Goal: Task Accomplishment & Management: Understand process/instructions

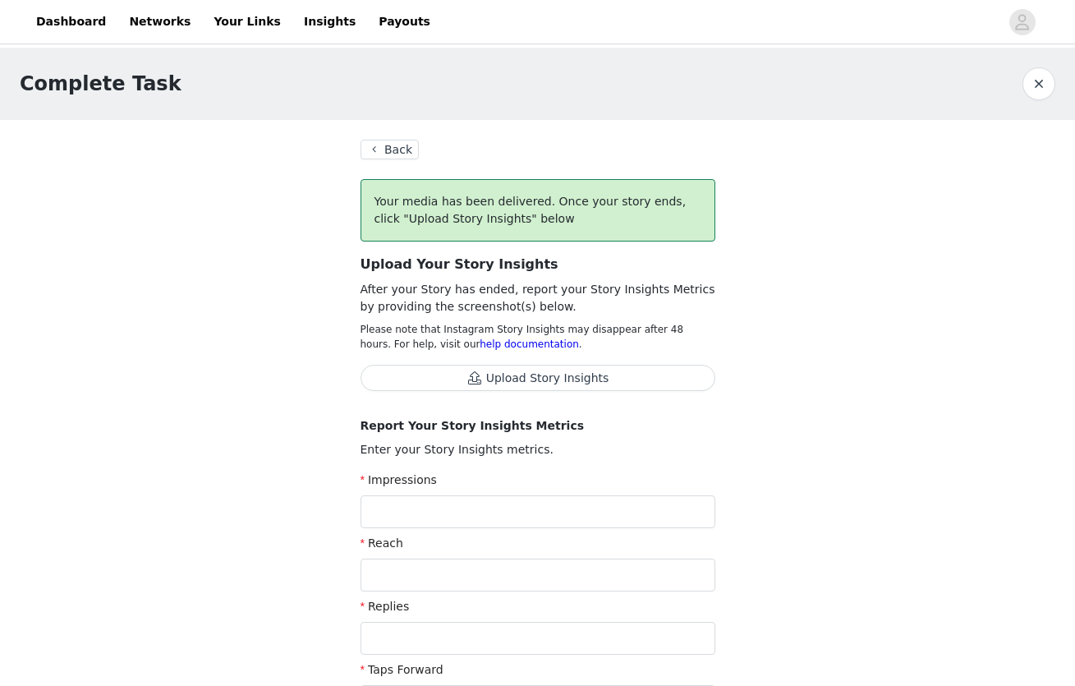
click at [395, 149] on button "Back" at bounding box center [389, 150] width 59 height 20
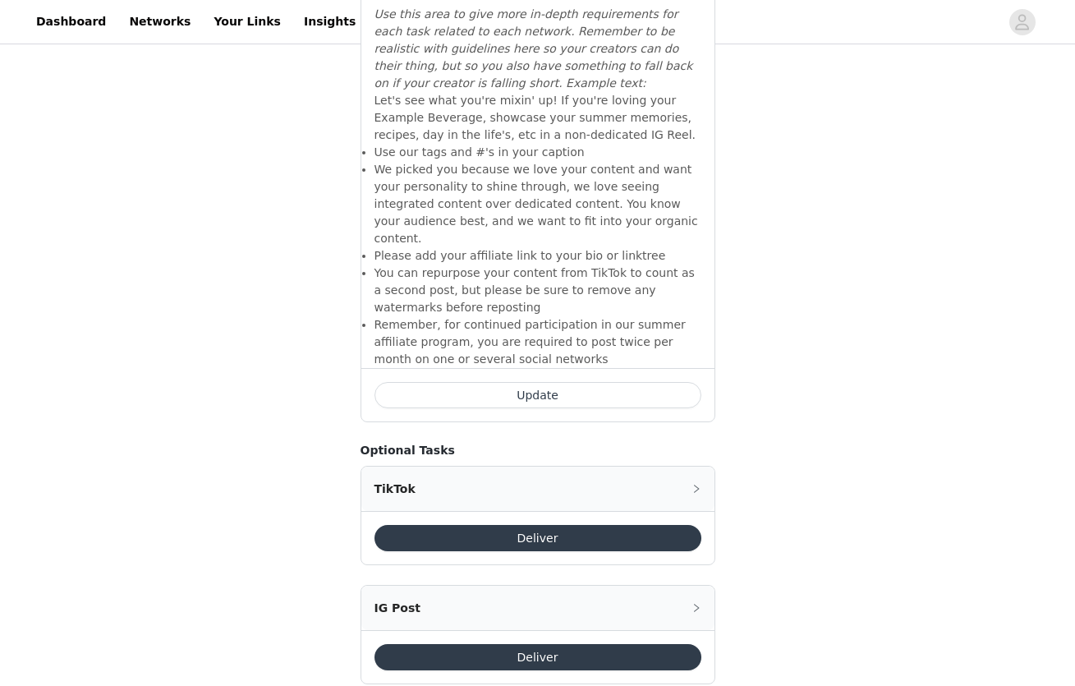
scroll to position [1351, 0]
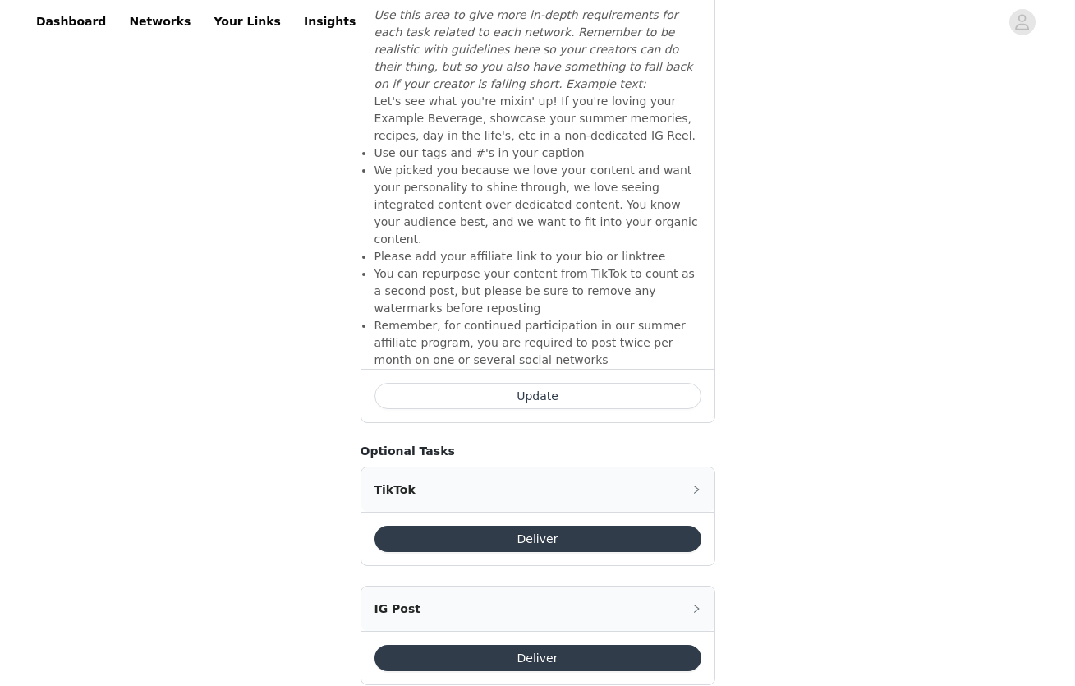
click at [517, 526] on button "Deliver" at bounding box center [537, 539] width 327 height 26
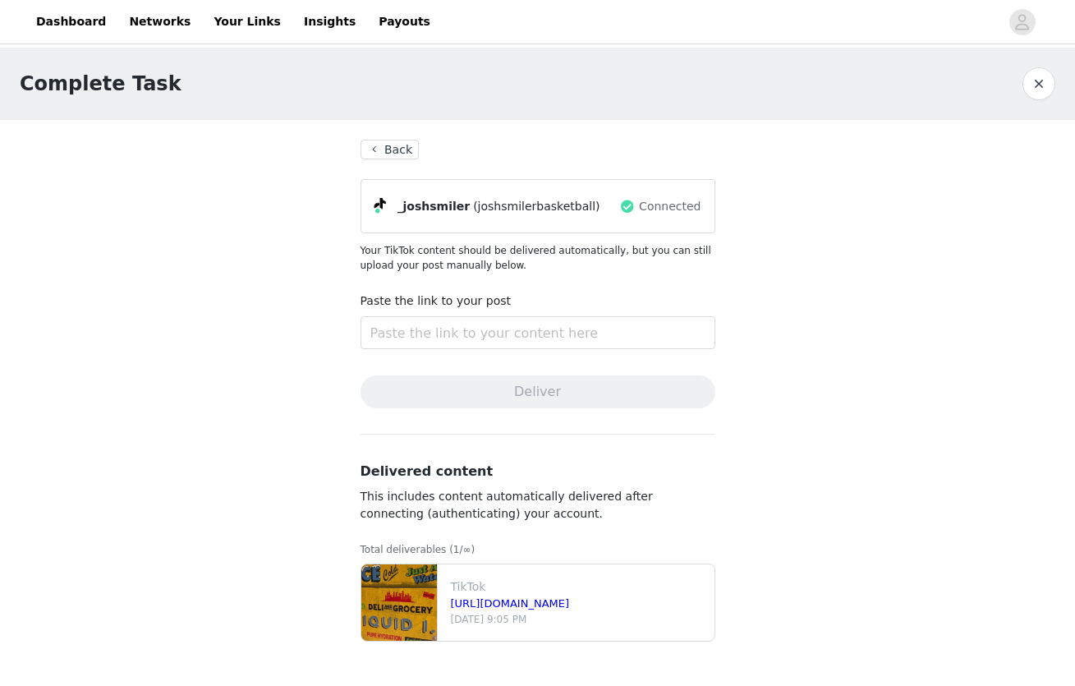
click at [396, 149] on button "Back" at bounding box center [389, 150] width 59 height 20
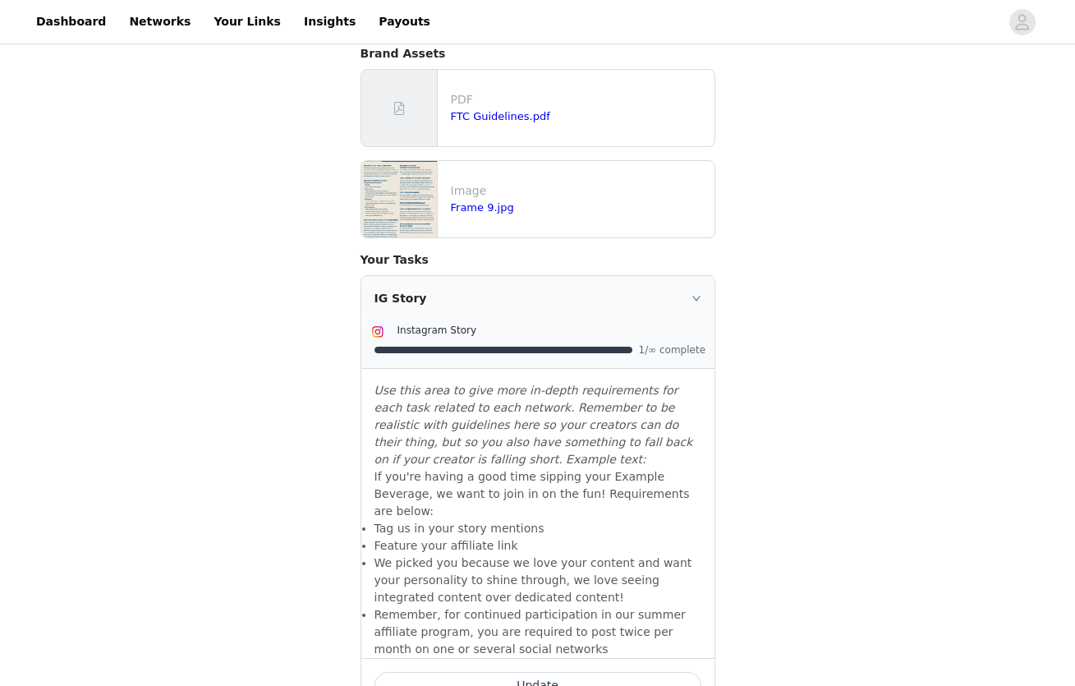
scroll to position [631, 0]
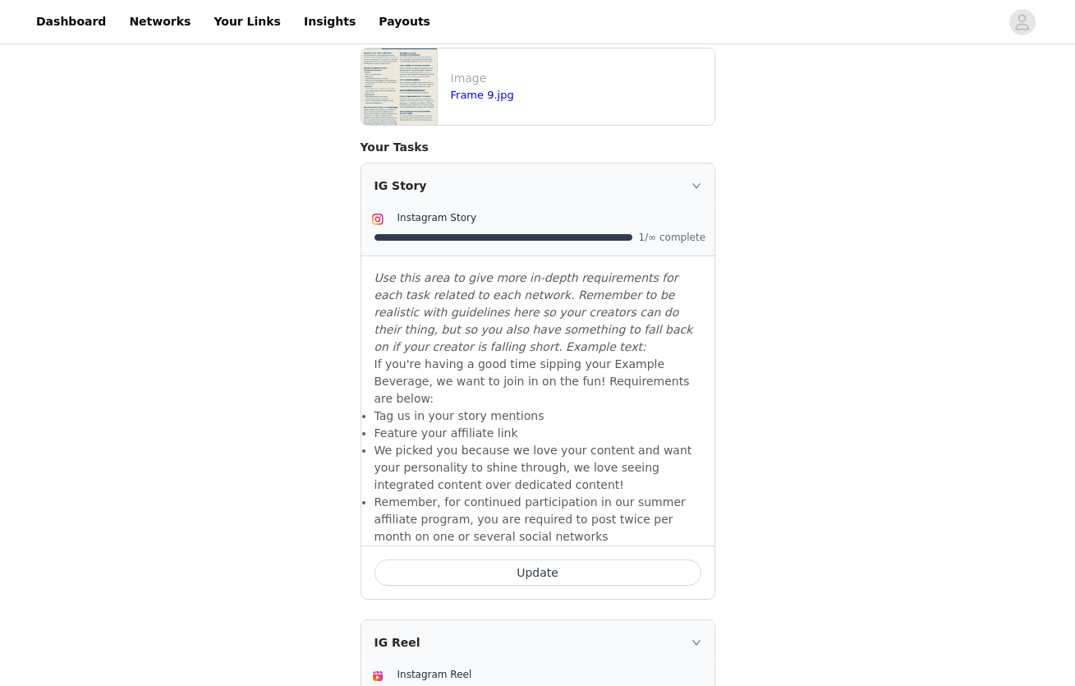
click at [478, 559] on button "Update" at bounding box center [537, 572] width 327 height 26
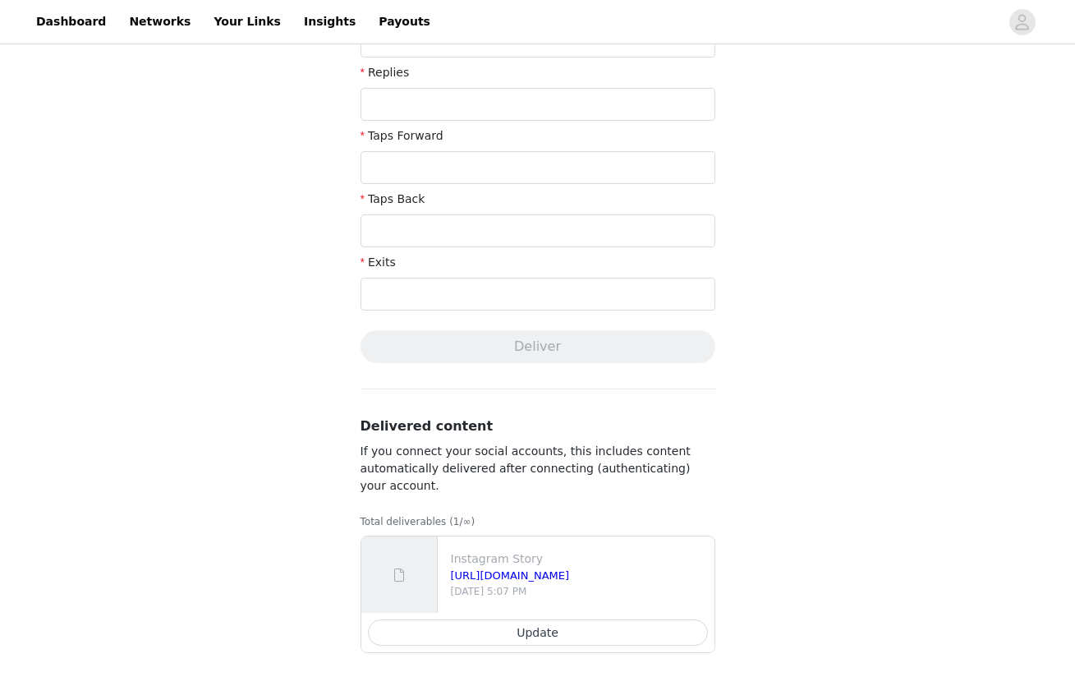
scroll to position [534, 0]
click at [505, 626] on button "Update" at bounding box center [538, 632] width 340 height 26
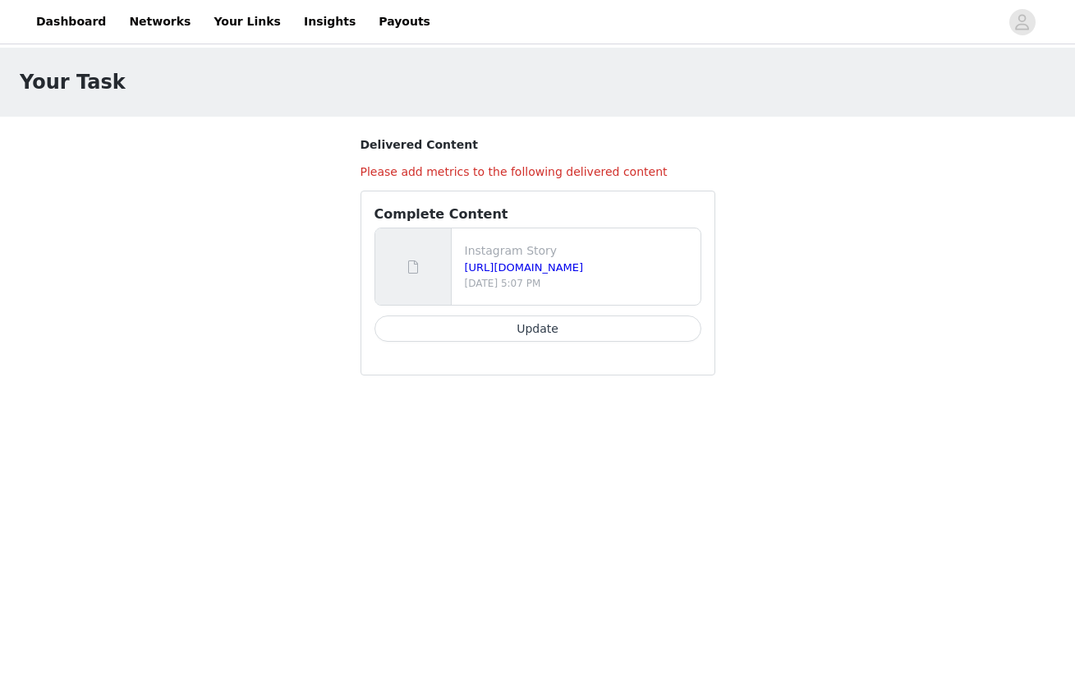
click at [478, 328] on button "Update" at bounding box center [537, 328] width 327 height 26
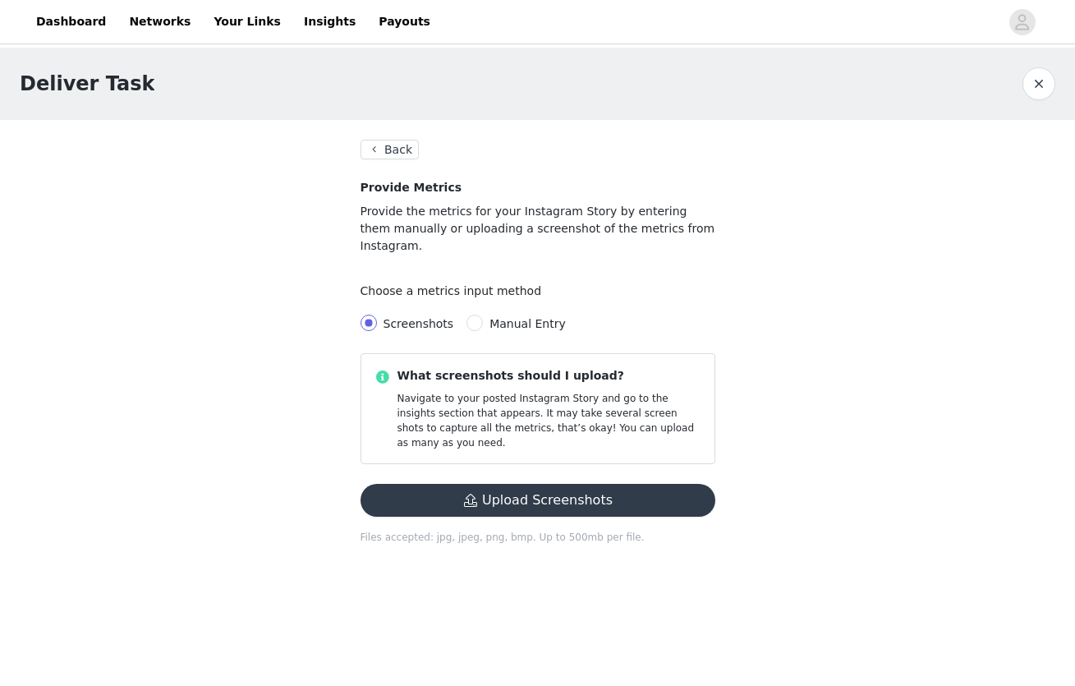
click at [397, 147] on button "Back" at bounding box center [389, 150] width 59 height 20
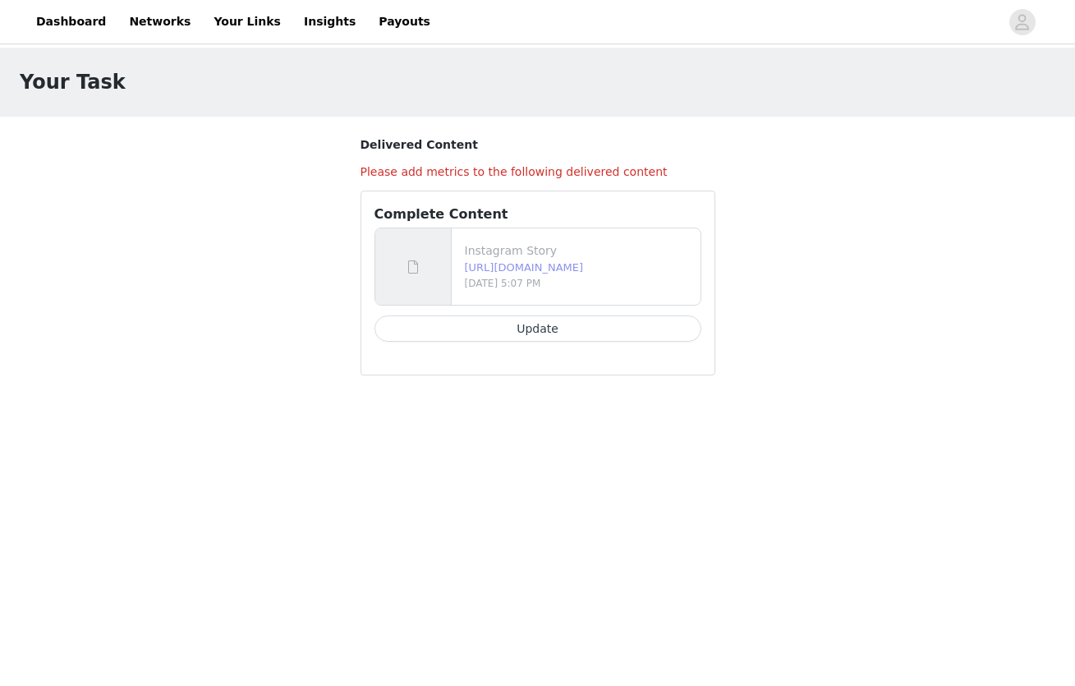
click at [526, 267] on link "[URL][DOMAIN_NAME]" at bounding box center [524, 267] width 119 height 12
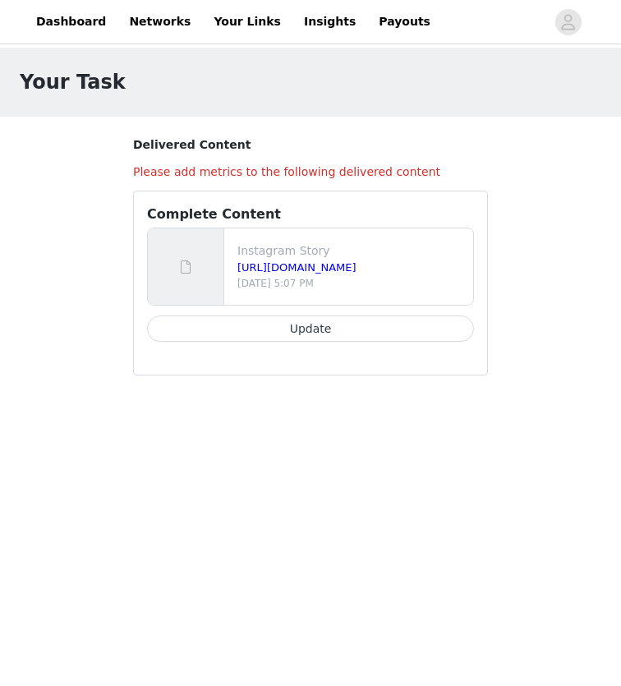
click at [284, 325] on button "Update" at bounding box center [310, 328] width 327 height 26
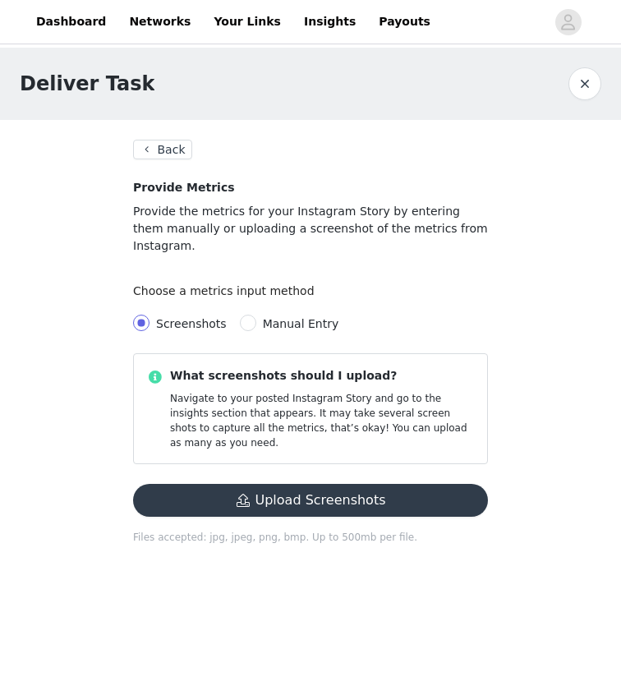
click at [264, 317] on span "Manual Entry" at bounding box center [301, 323] width 76 height 13
click at [256, 314] on input "Manual Entry" at bounding box center [248, 322] width 16 height 16
radio input "true"
radio input "false"
radio input "true"
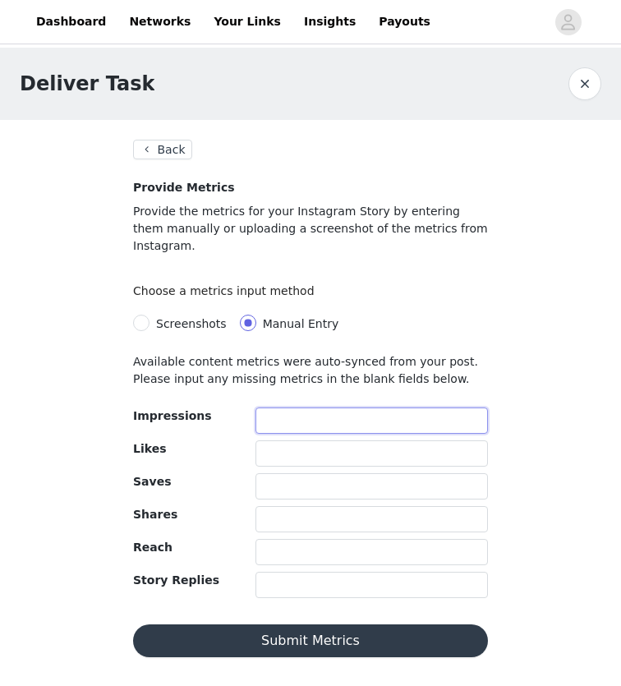
click at [276, 407] on input "text" at bounding box center [371, 420] width 232 height 26
type input "1"
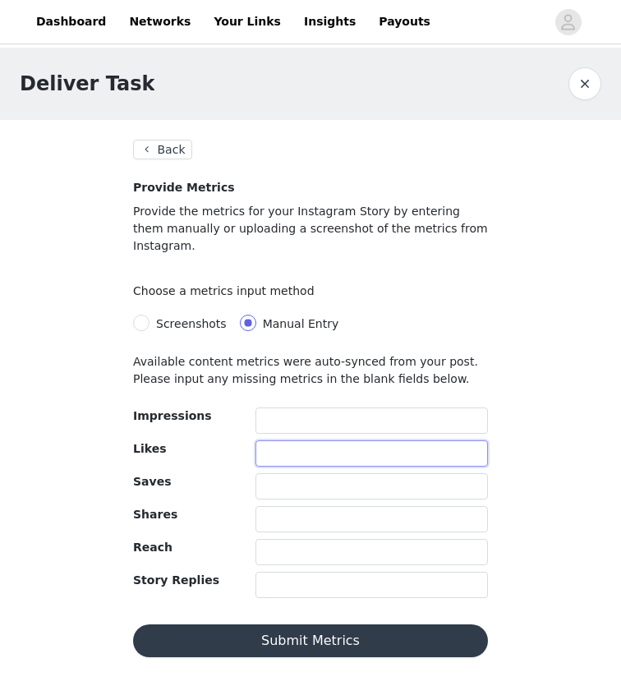
click at [313, 440] on input "text" at bounding box center [371, 453] width 232 height 26
type input "4"
click at [310, 473] on input "text" at bounding box center [371, 486] width 232 height 26
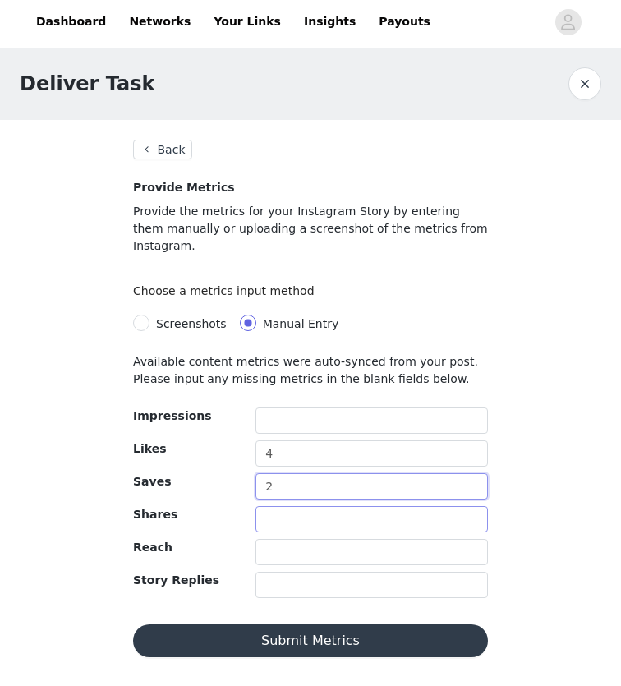
type input "2"
click at [305, 506] on input "text" at bounding box center [371, 519] width 232 height 26
type input "1"
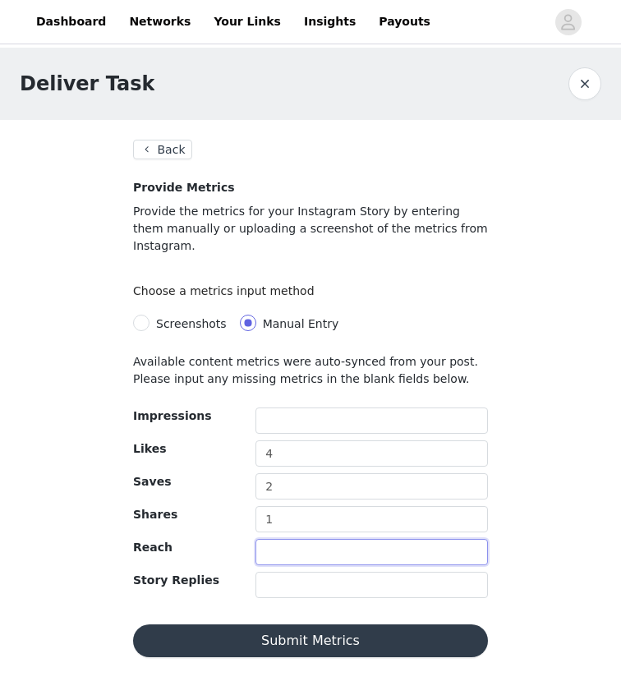
click at [301, 539] on input "text" at bounding box center [371, 552] width 232 height 26
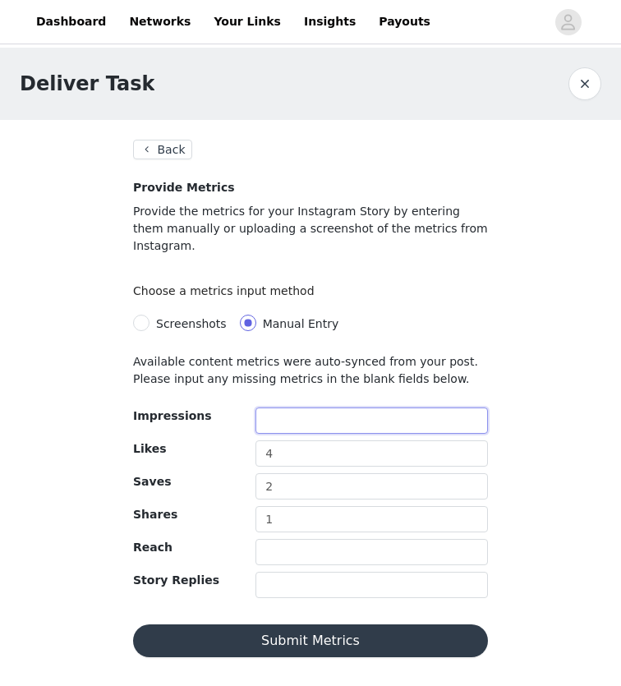
click at [282, 407] on input "text" at bounding box center [371, 420] width 232 height 26
type input "125"
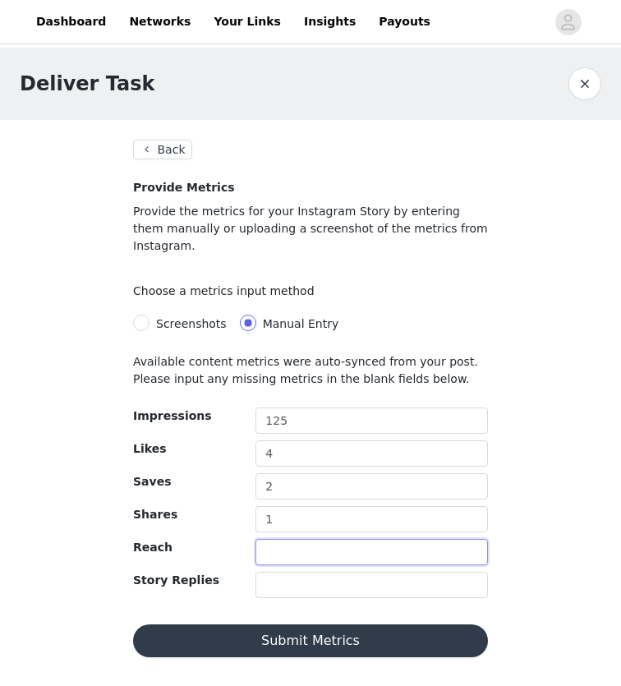
click at [283, 539] on input "text" at bounding box center [371, 552] width 232 height 26
type input "125"
click at [282, 571] on input "text" at bounding box center [371, 584] width 232 height 26
type input "1"
click at [351, 625] on button "Submit Metrics" at bounding box center [310, 640] width 355 height 33
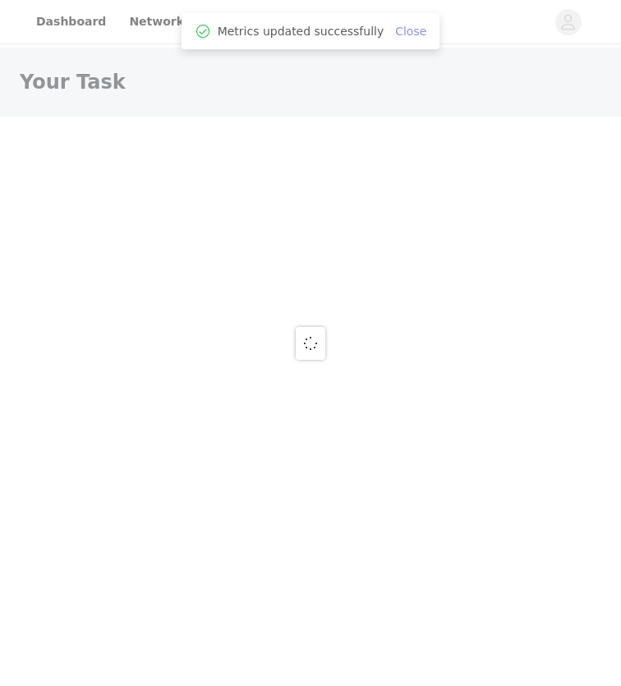
click at [407, 34] on link "Close" at bounding box center [410, 31] width 31 height 13
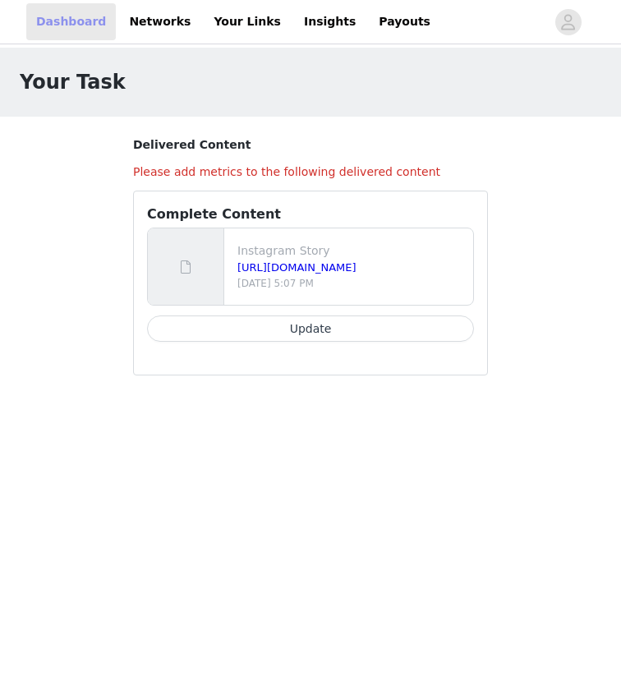
click at [86, 17] on link "Dashboard" at bounding box center [70, 21] width 89 height 37
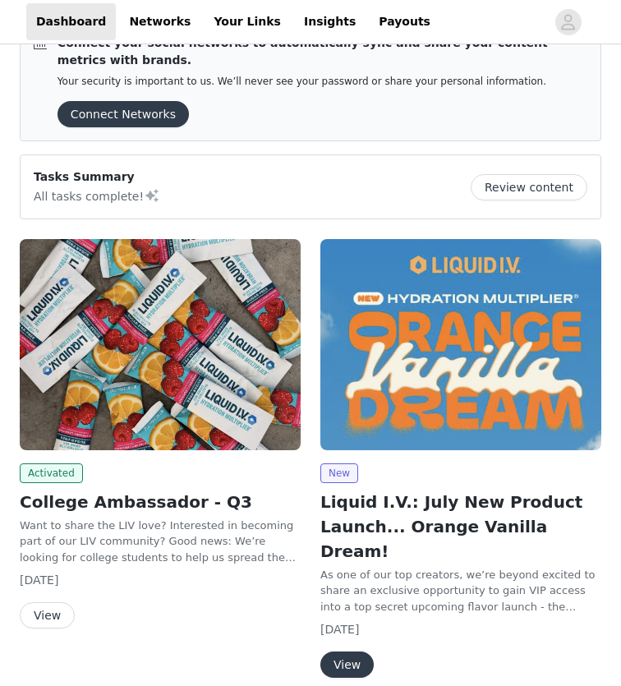
scroll to position [42, 0]
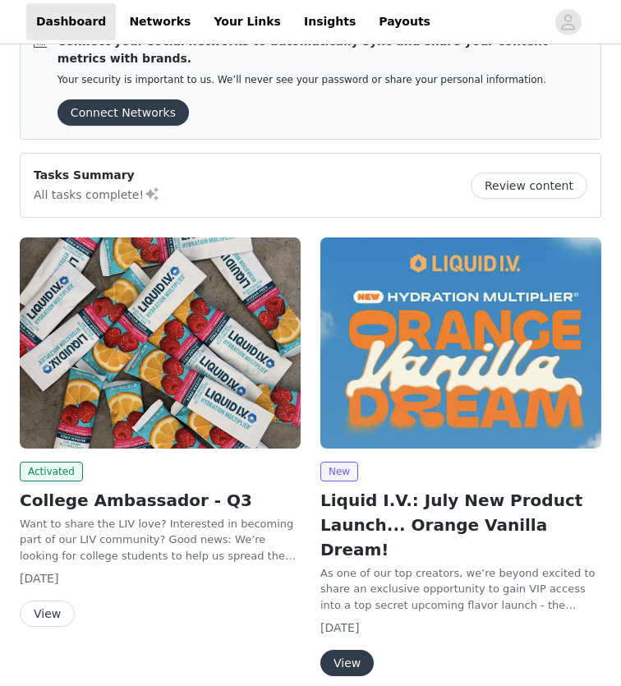
click at [48, 613] on button "View" at bounding box center [47, 613] width 55 height 26
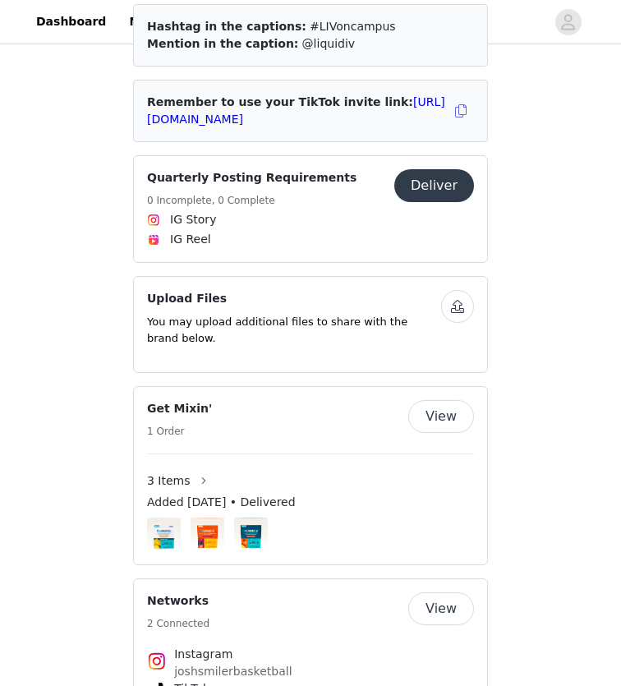
scroll to position [712, 0]
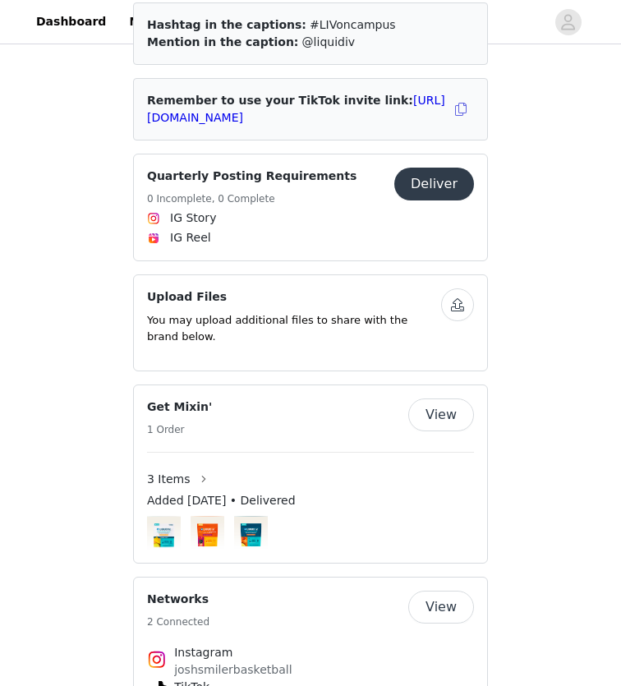
click at [429, 188] on button "Deliver" at bounding box center [434, 184] width 80 height 33
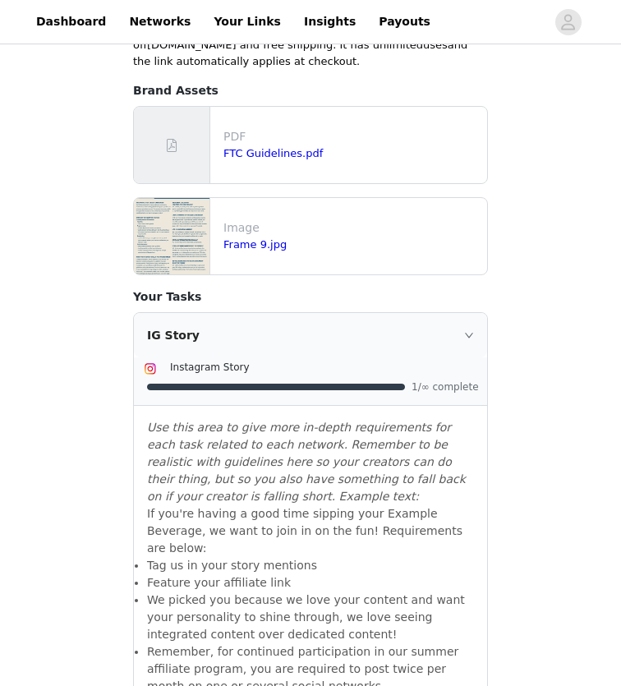
scroll to position [563, 0]
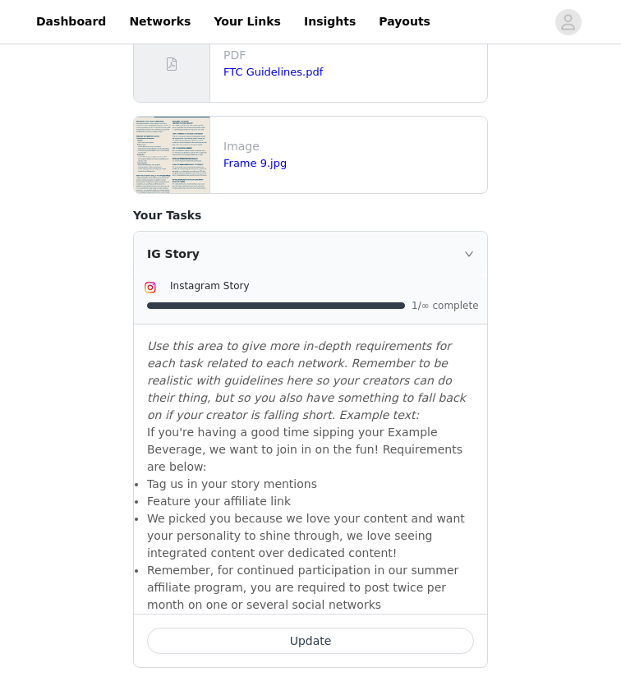
click at [296, 627] on button "Update" at bounding box center [310, 640] width 327 height 26
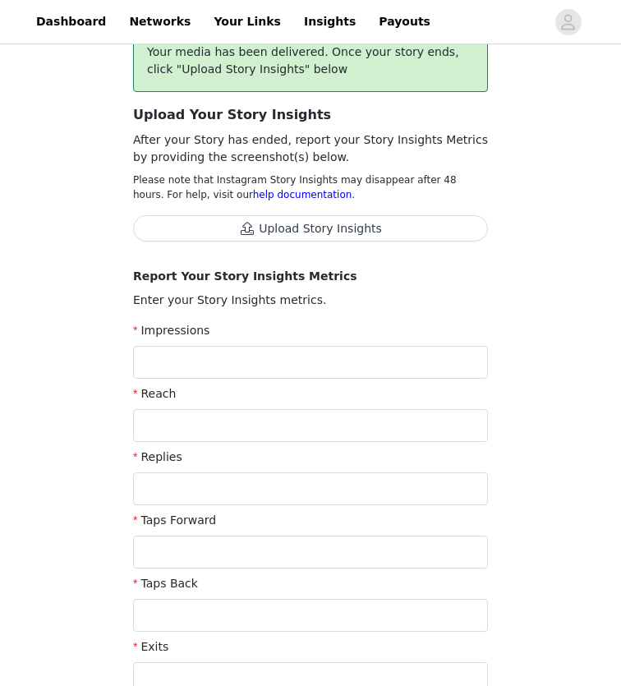
scroll to position [125, 0]
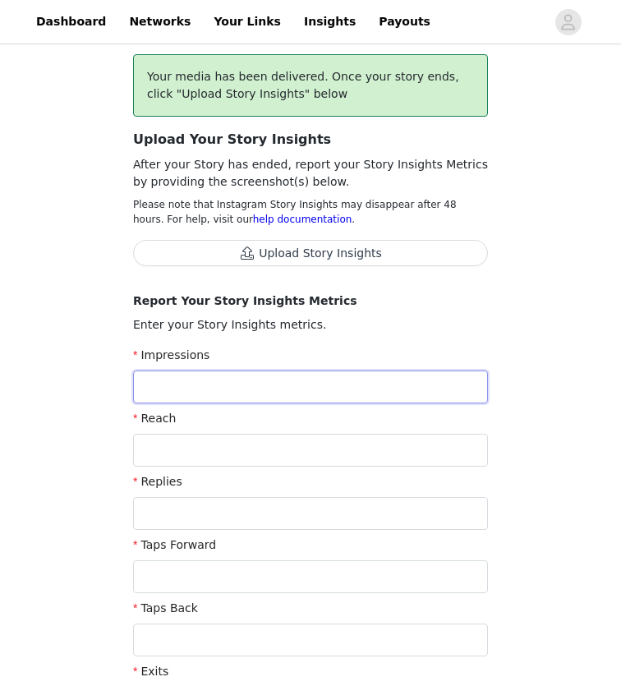
click at [285, 379] on input "text" at bounding box center [310, 386] width 355 height 33
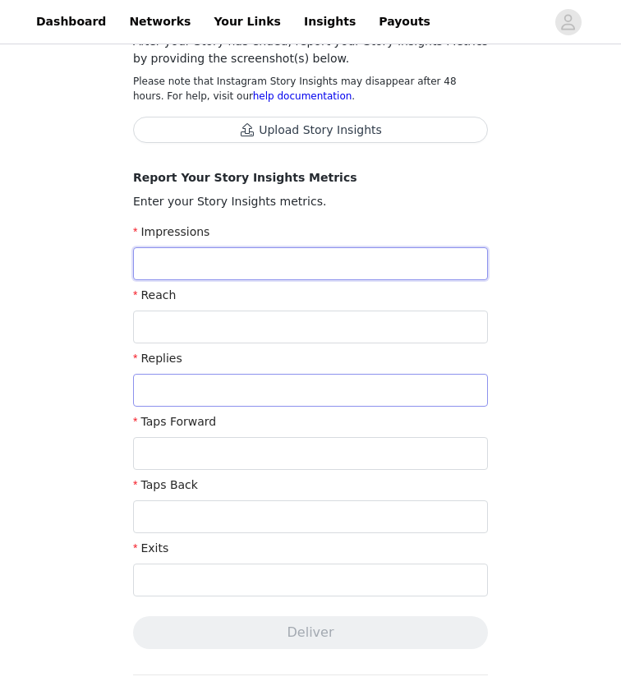
scroll to position [223, 0]
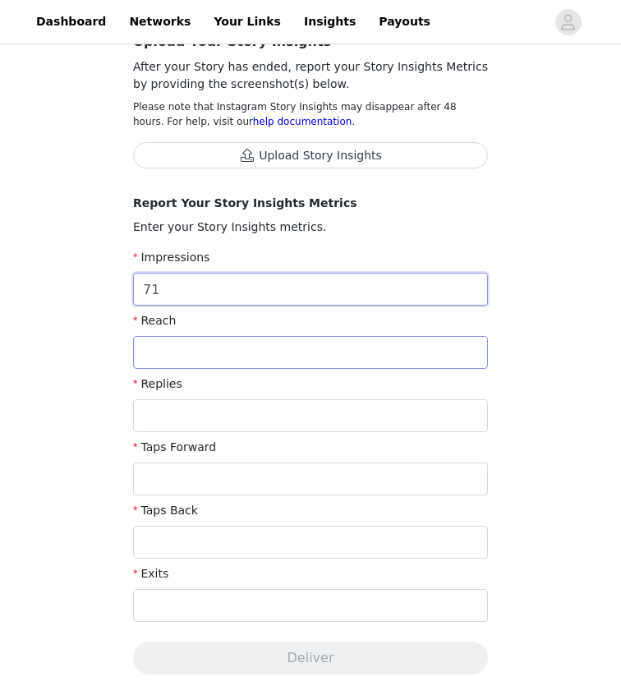
type input "71"
click at [171, 347] on input "text" at bounding box center [310, 352] width 355 height 33
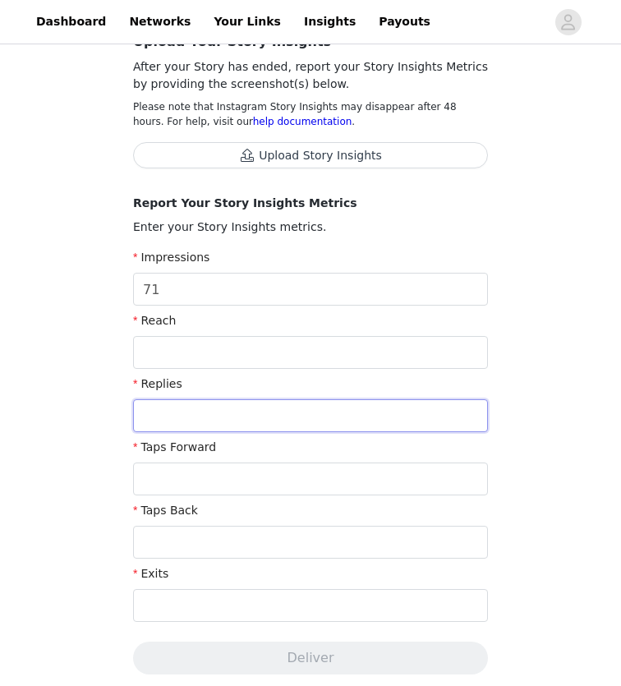
click at [177, 415] on input "text" at bounding box center [310, 415] width 355 height 33
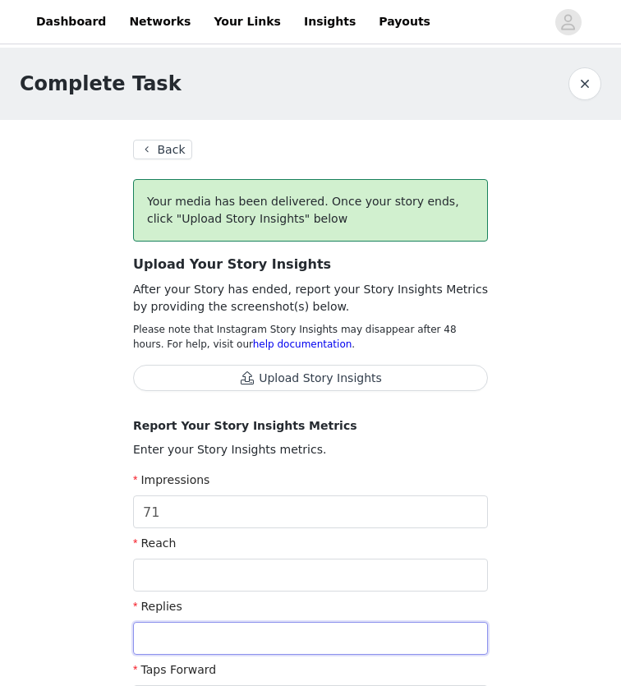
scroll to position [0, 0]
click at [581, 81] on button "button" at bounding box center [584, 83] width 33 height 33
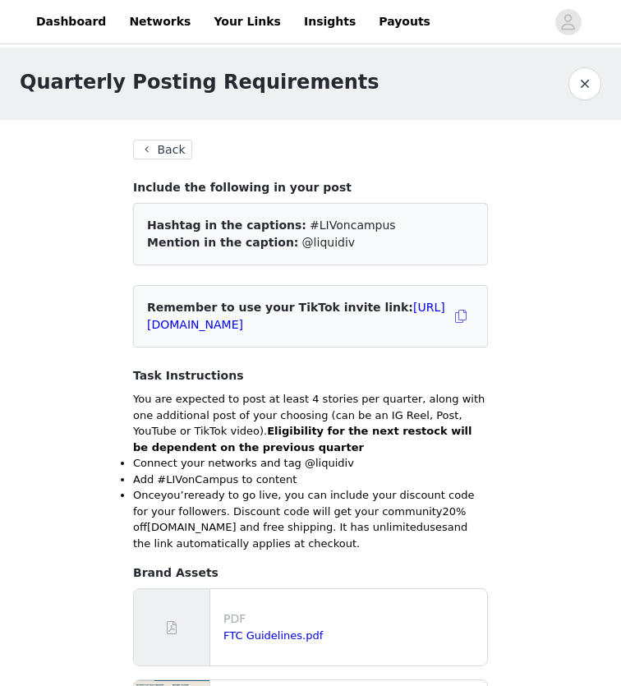
click at [177, 145] on button "Back" at bounding box center [162, 150] width 59 height 20
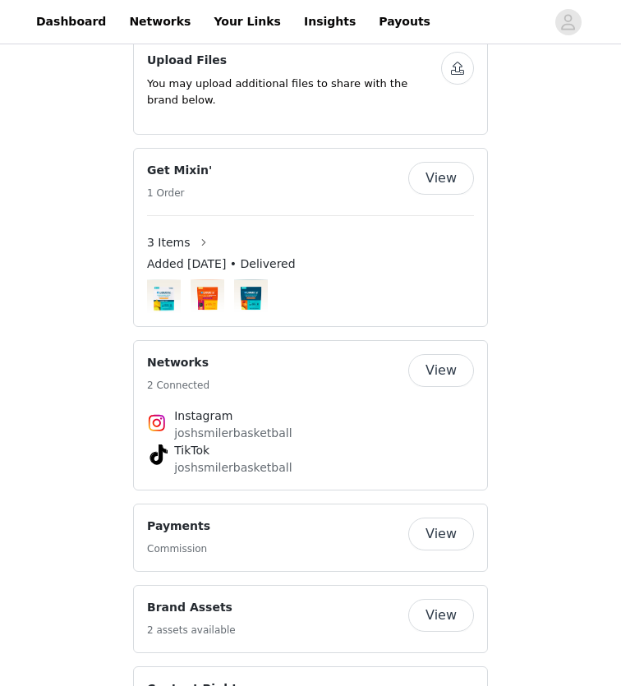
scroll to position [957, 0]
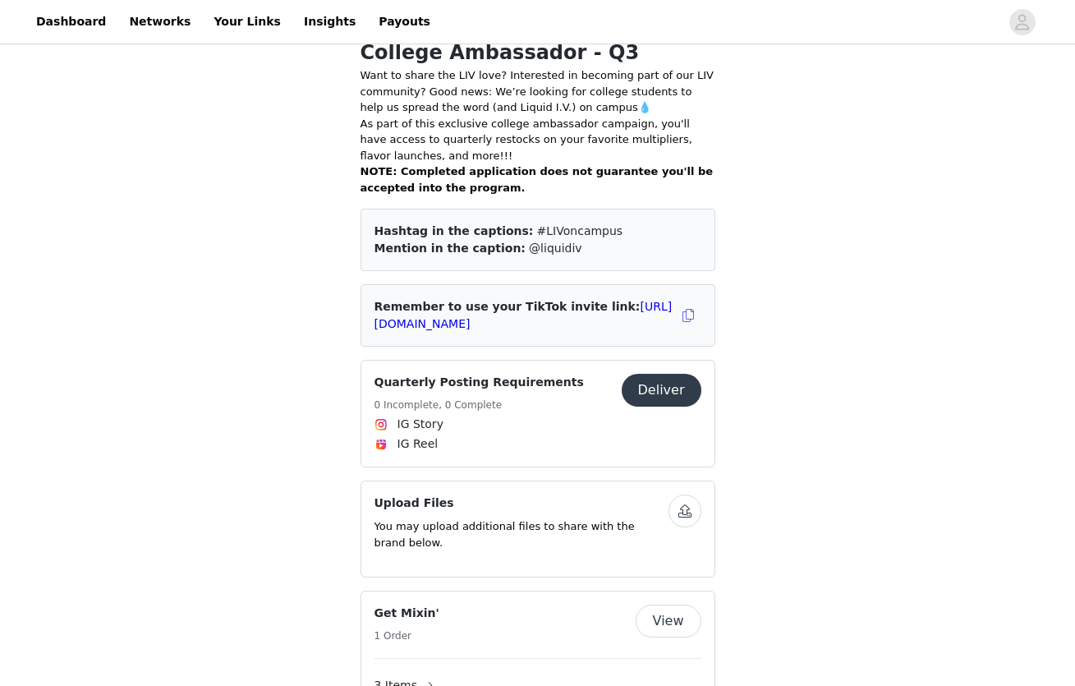
scroll to position [351, 0]
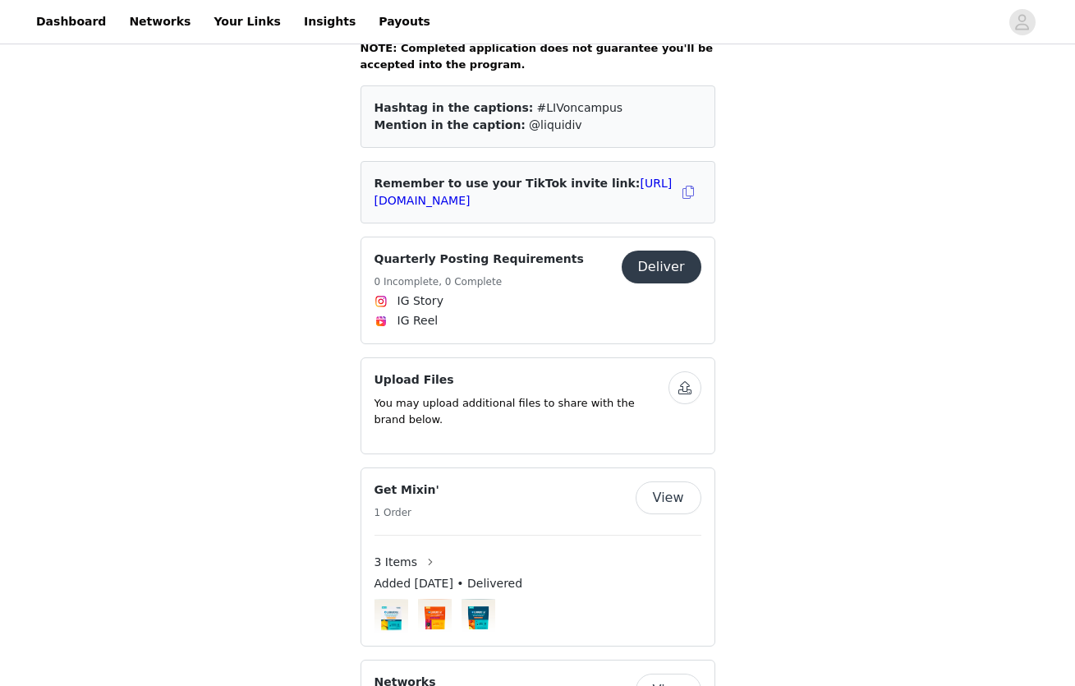
scroll to position [637, 0]
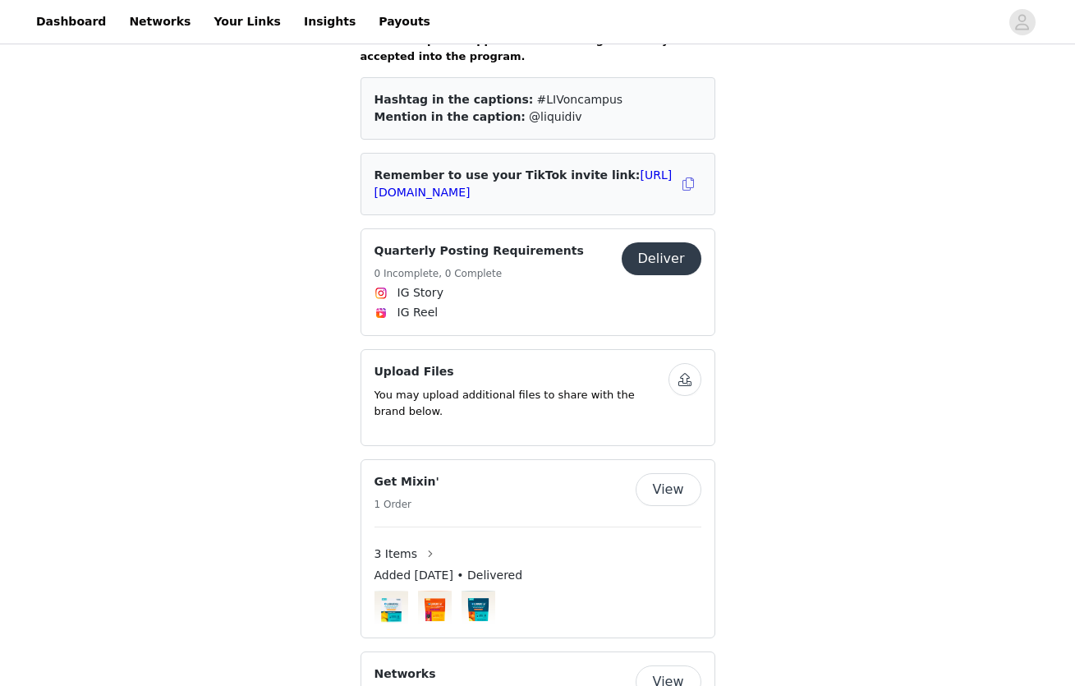
click at [671, 246] on button "Deliver" at bounding box center [662, 258] width 80 height 33
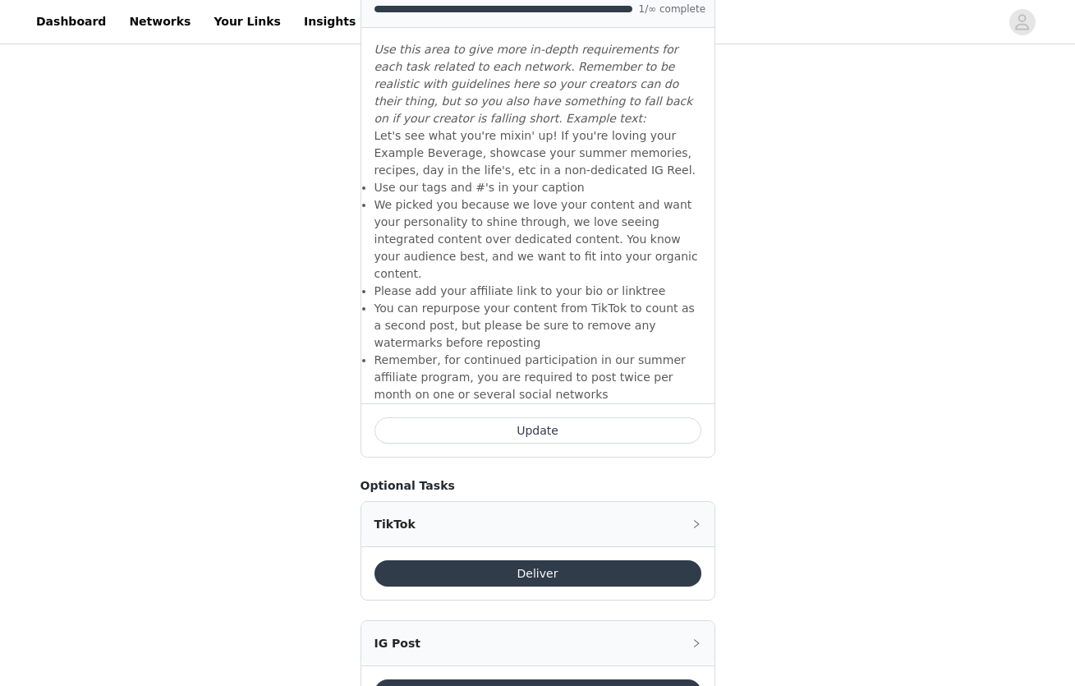
scroll to position [1342, 0]
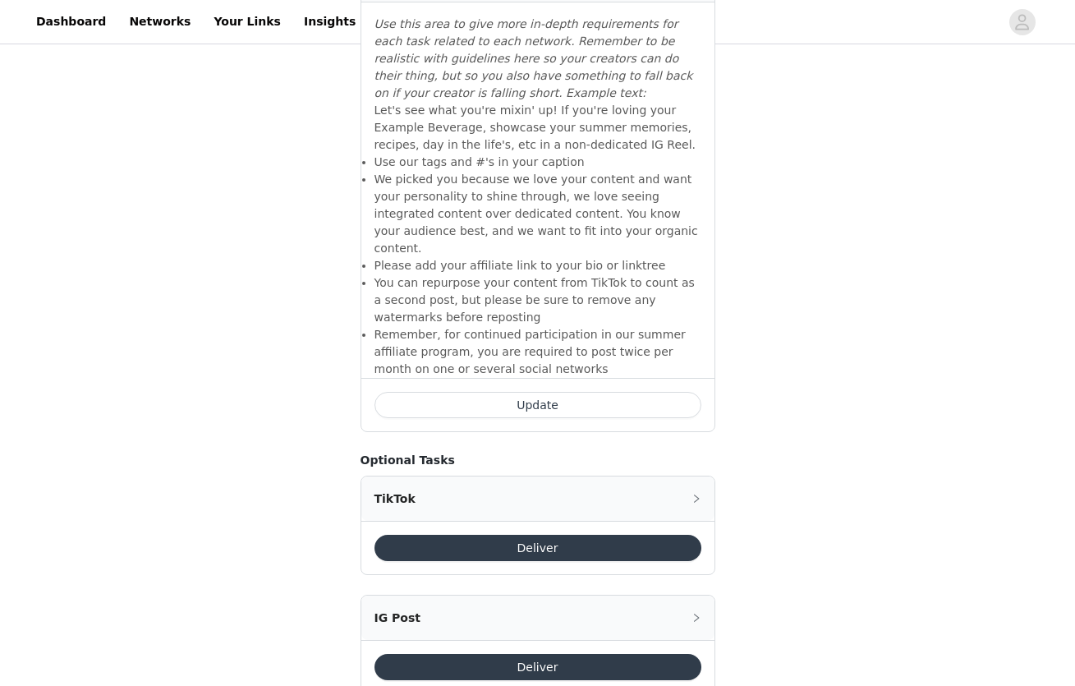
click at [543, 392] on button "Update" at bounding box center [537, 405] width 327 height 26
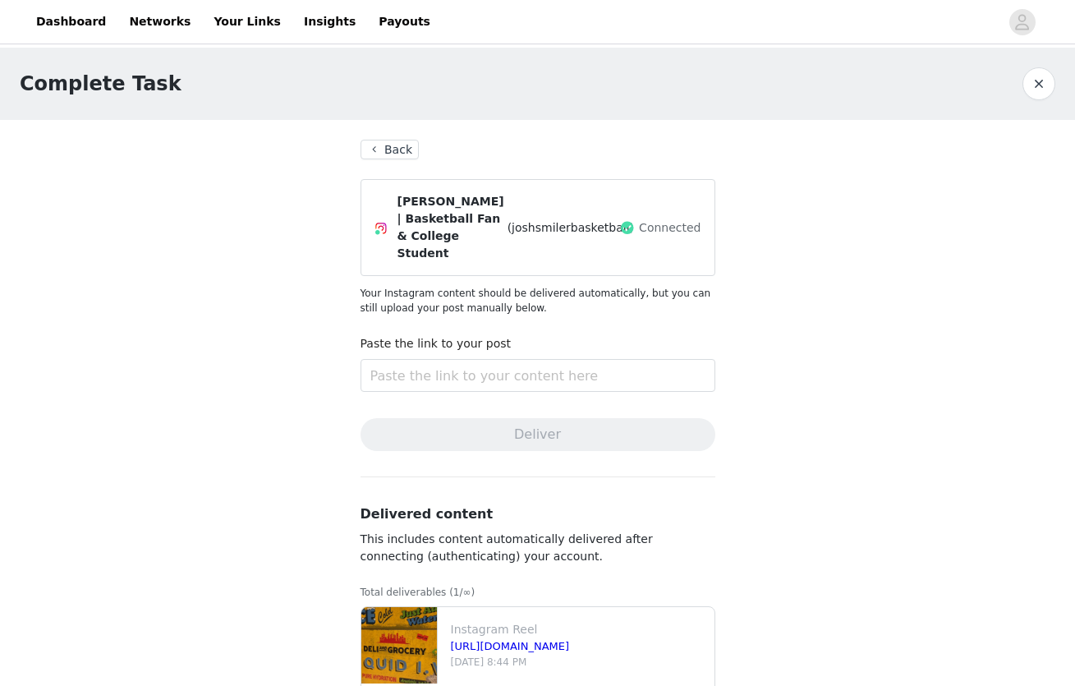
click at [373, 146] on button "Back" at bounding box center [389, 150] width 59 height 20
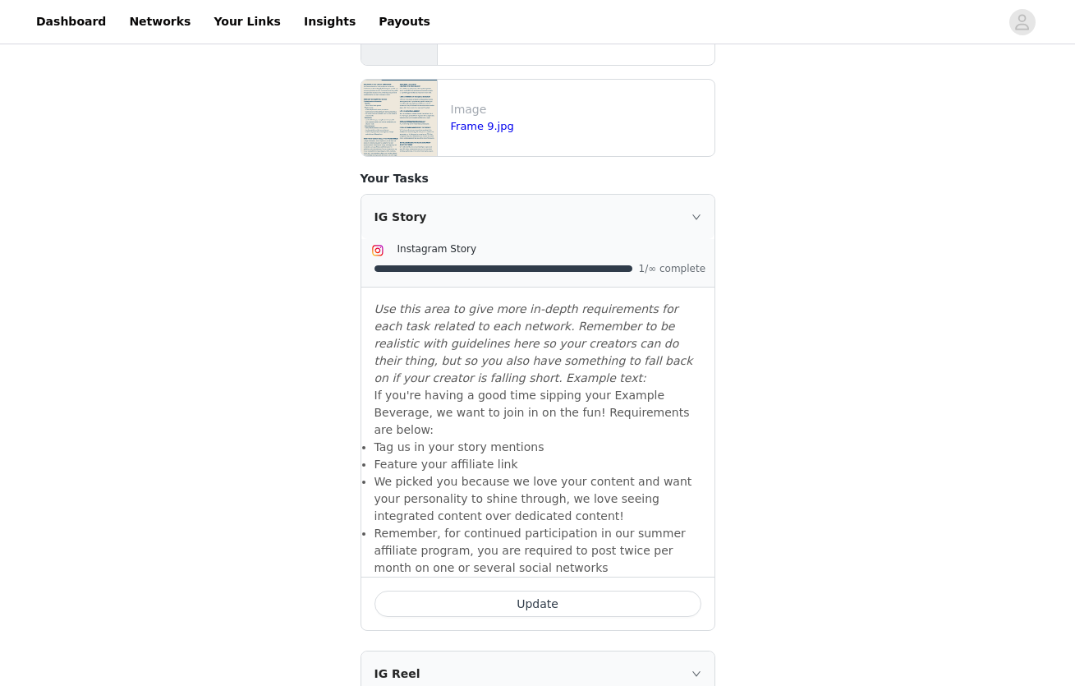
scroll to position [650, 0]
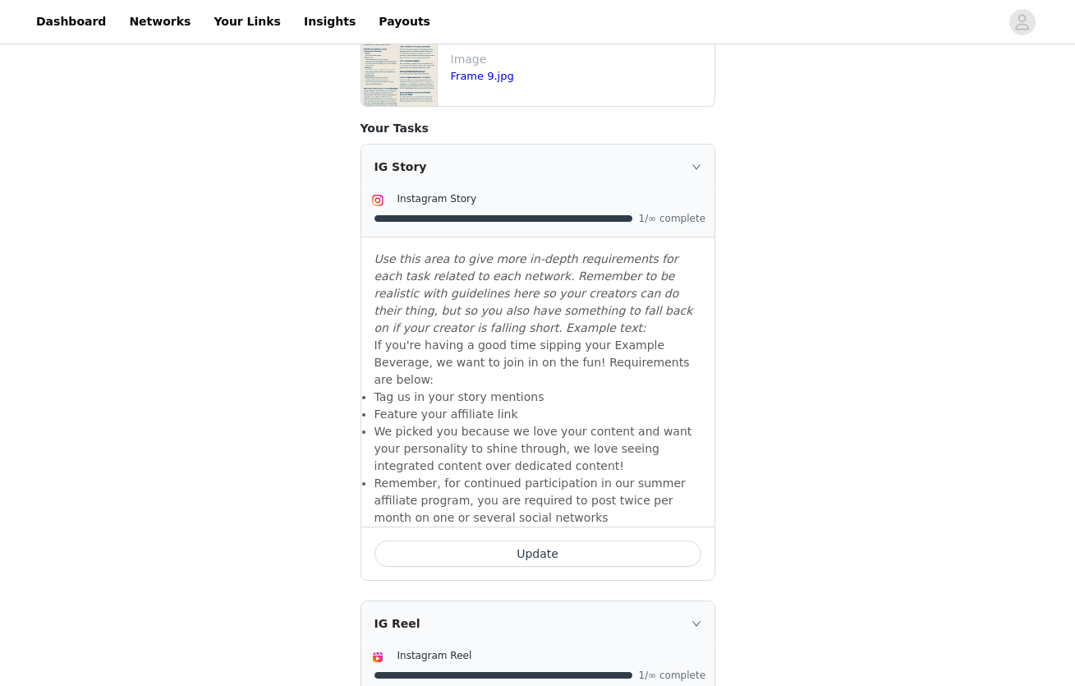
click at [460, 540] on button "Update" at bounding box center [537, 553] width 327 height 26
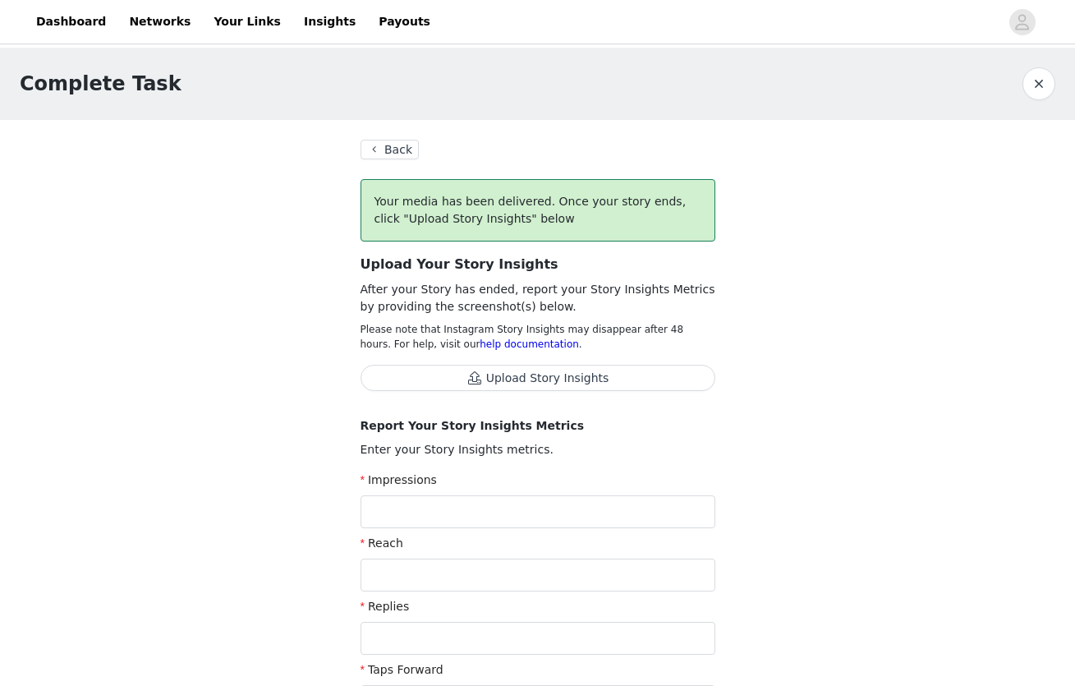
click at [389, 149] on button "Back" at bounding box center [389, 150] width 59 height 20
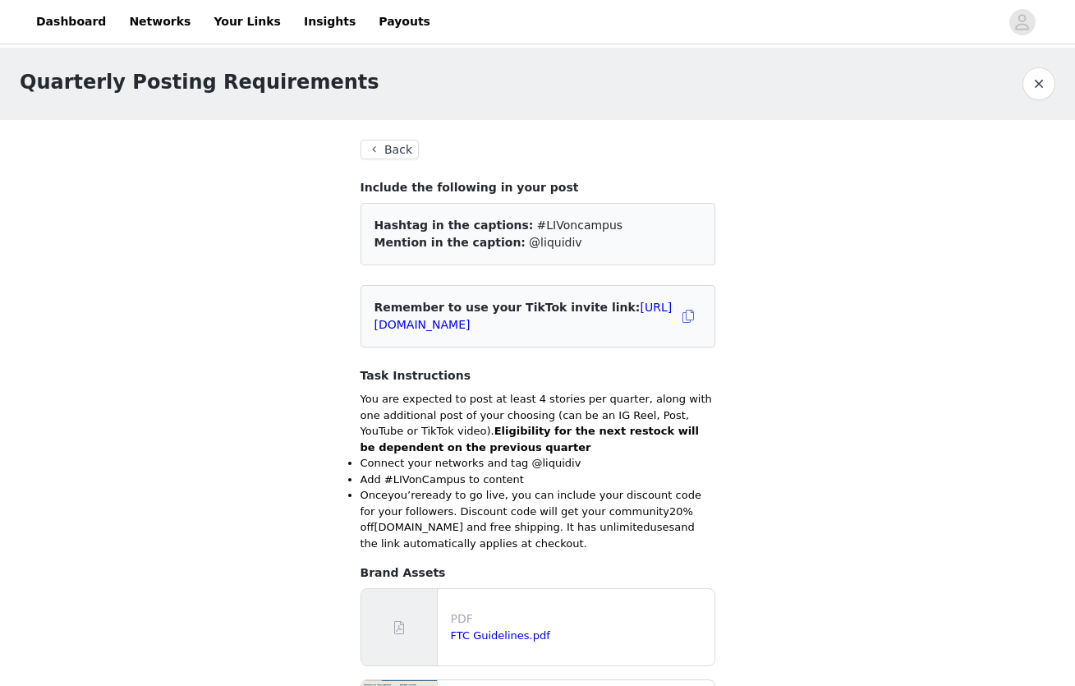
click at [384, 149] on button "Back" at bounding box center [389, 150] width 59 height 20
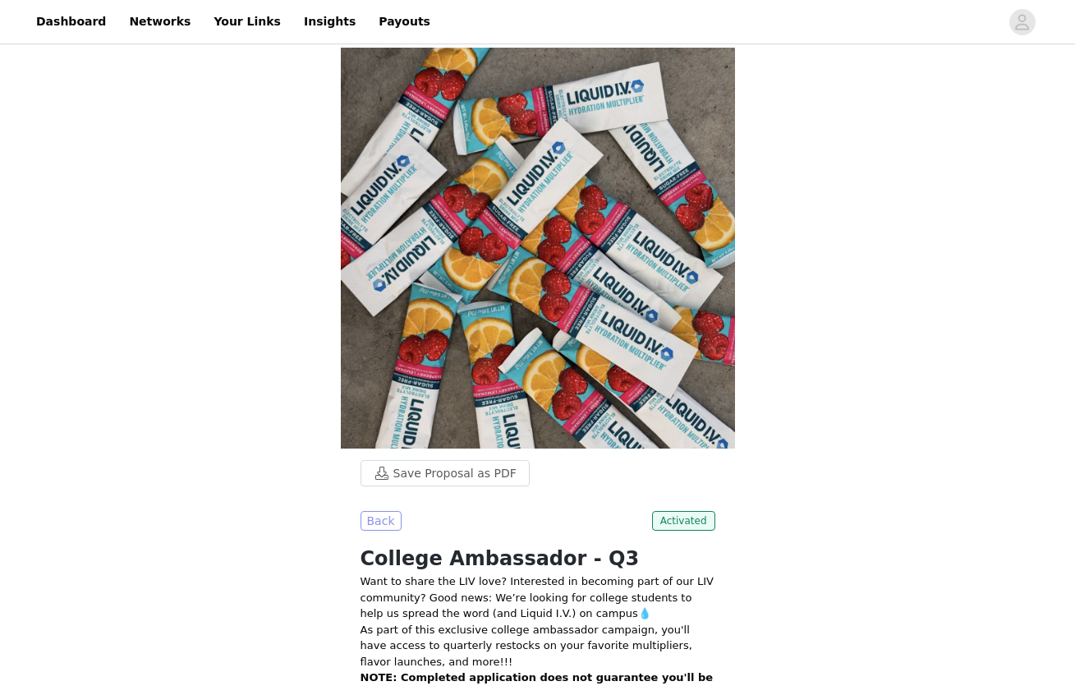
click at [378, 517] on button "Back" at bounding box center [380, 521] width 41 height 20
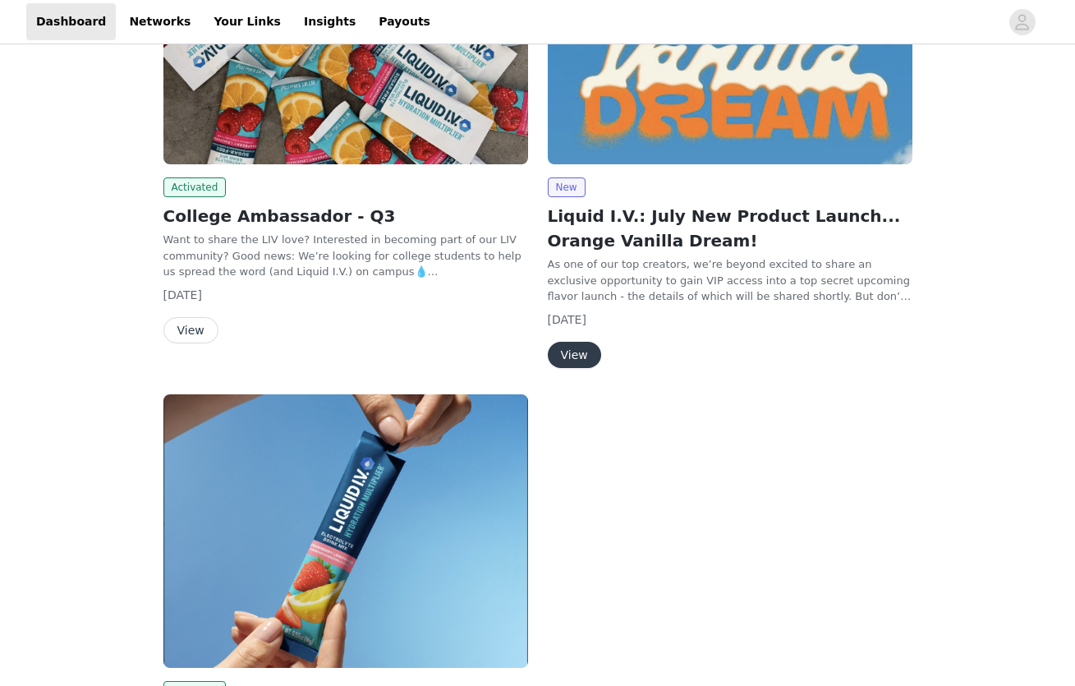
scroll to position [398, 0]
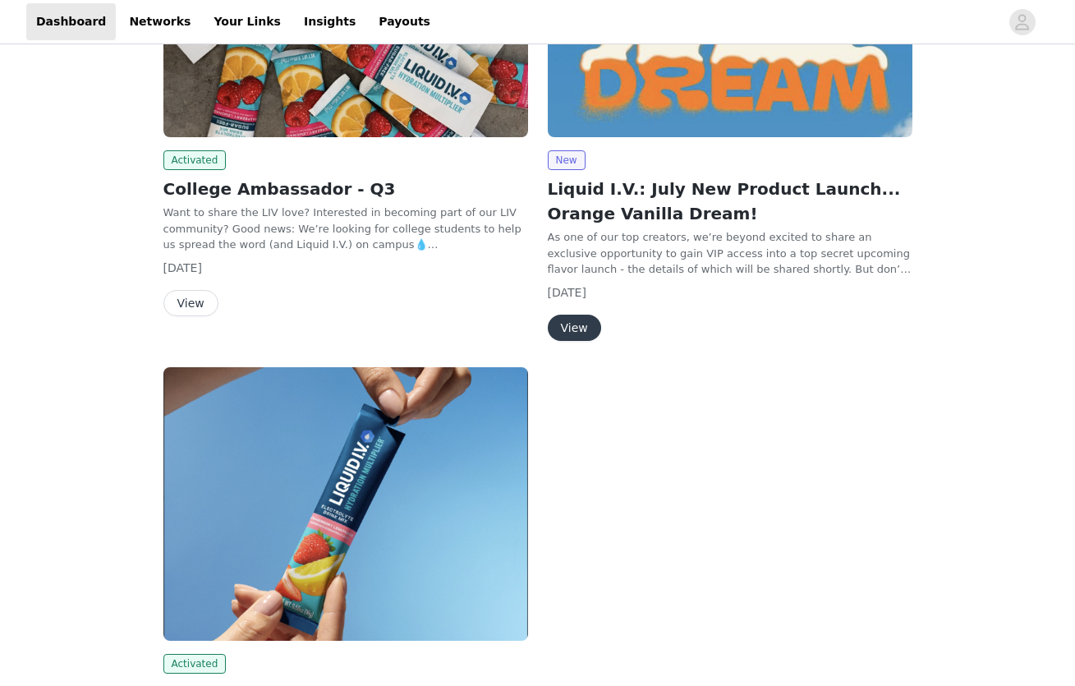
click at [190, 302] on button "View" at bounding box center [190, 303] width 55 height 26
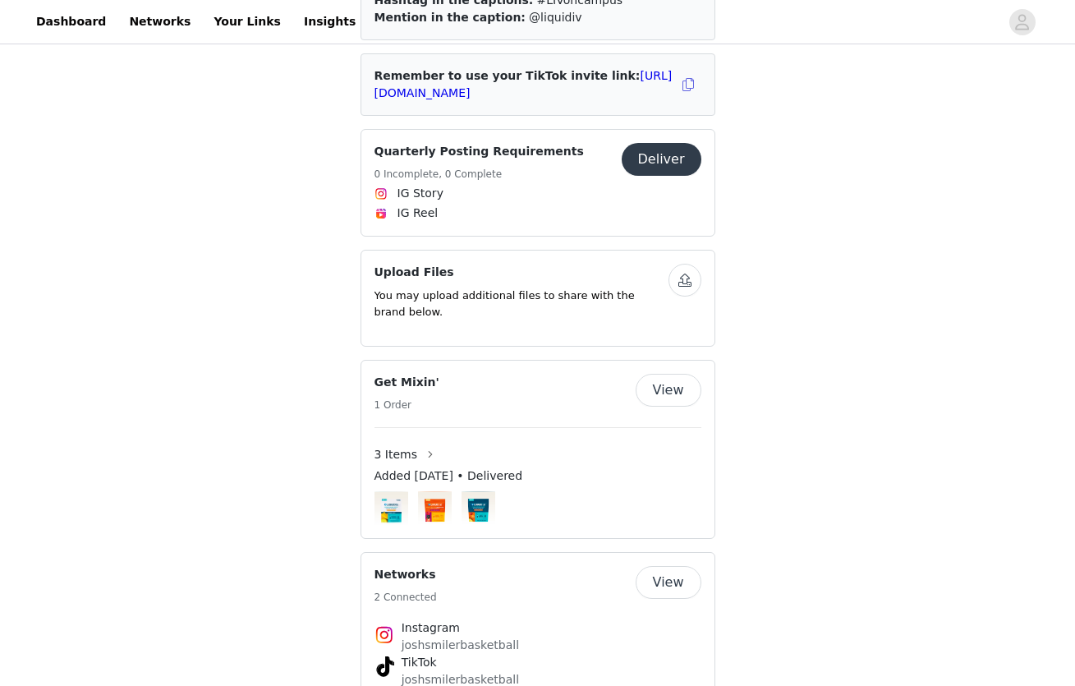
scroll to position [741, 0]
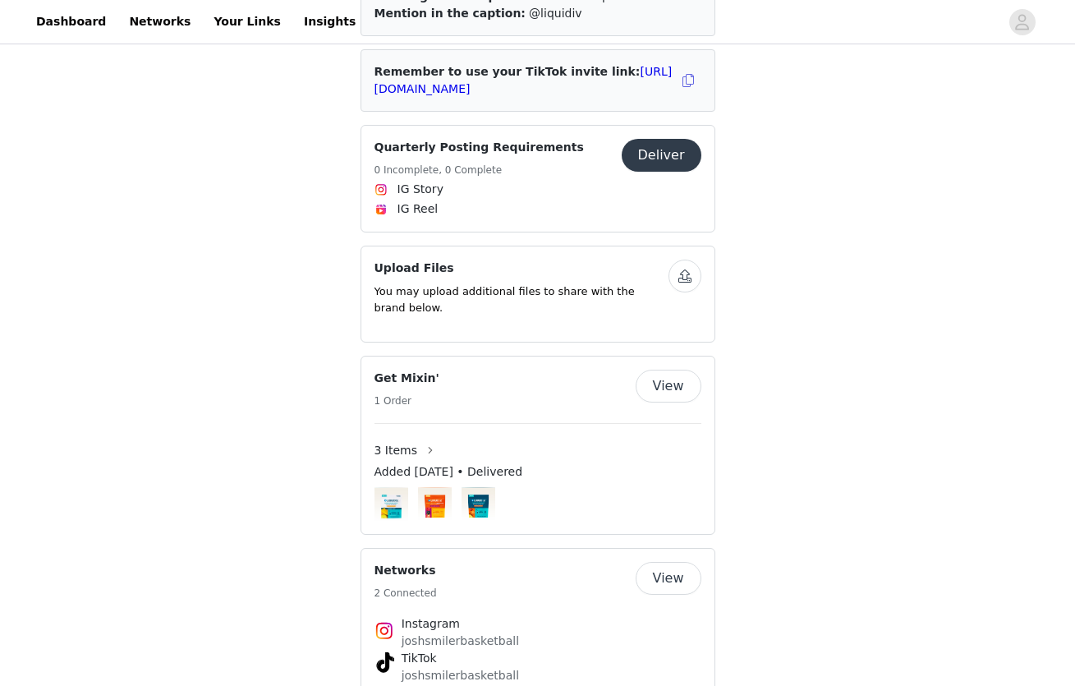
click at [643, 145] on button "Deliver" at bounding box center [662, 155] width 80 height 33
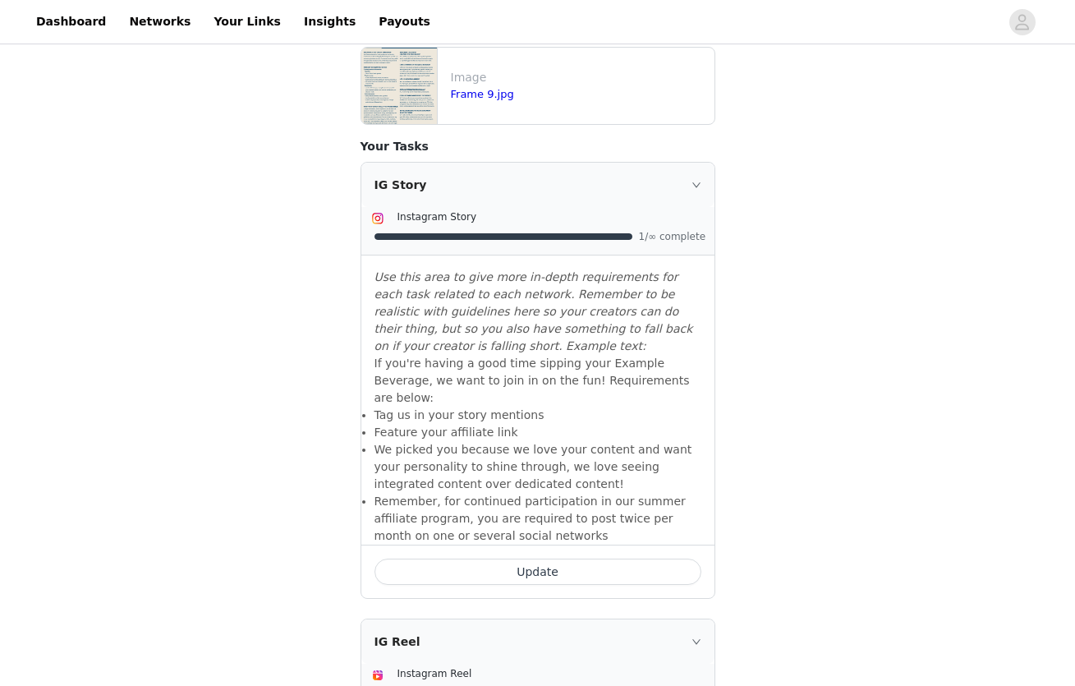
scroll to position [655, 0]
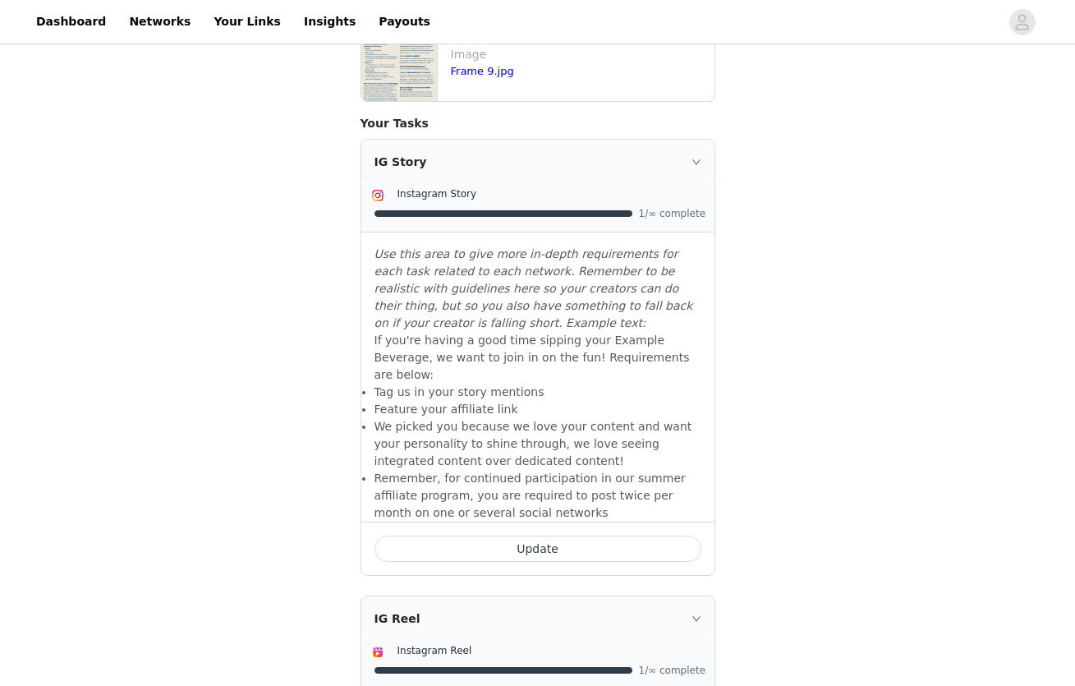
click at [544, 535] on button "Update" at bounding box center [537, 548] width 327 height 26
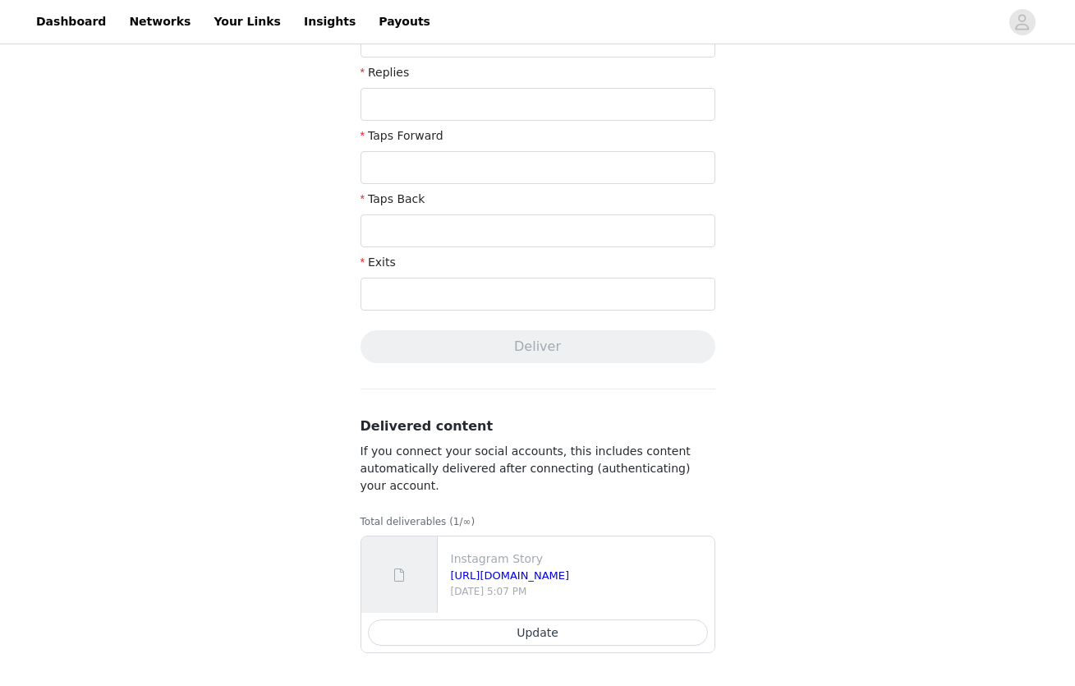
scroll to position [534, 0]
click at [138, 177] on div "Complete Task Back Your media has been delivered. Once your story ends, click "…" at bounding box center [537, 100] width 1075 height 1172
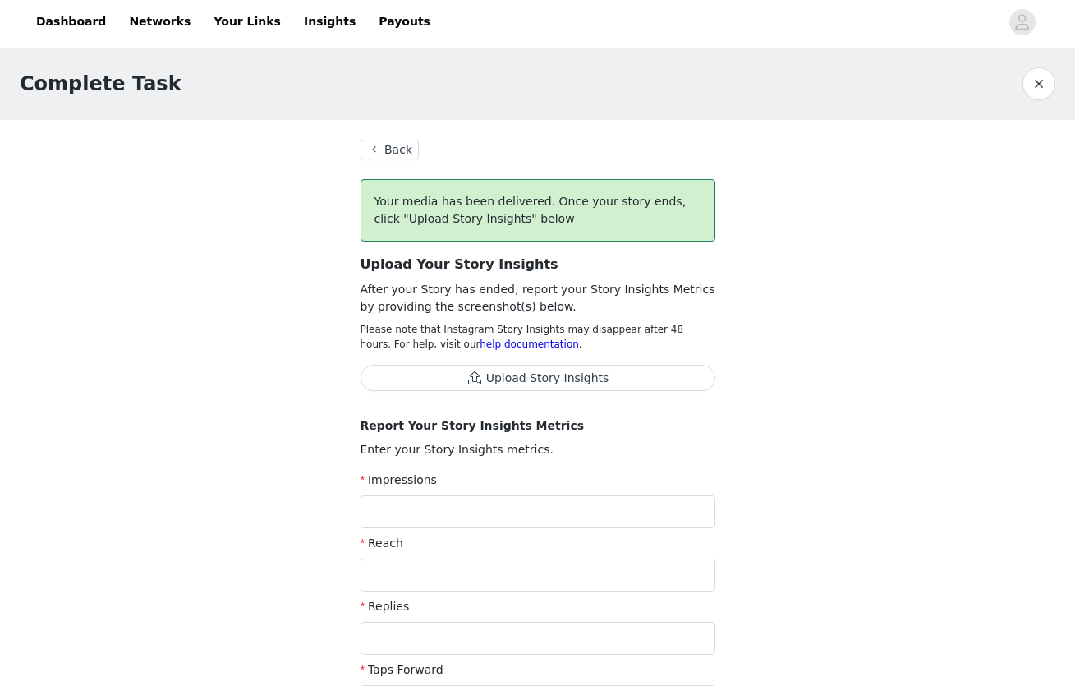
scroll to position [0, 0]
click at [402, 138] on section "Back Your media has been delivered. Once your story ends, click "Upload Story I…" at bounding box center [538, 669] width 394 height 1099
click at [392, 151] on button "Back" at bounding box center [389, 150] width 59 height 20
